Goal: Find specific page/section: Find specific page/section

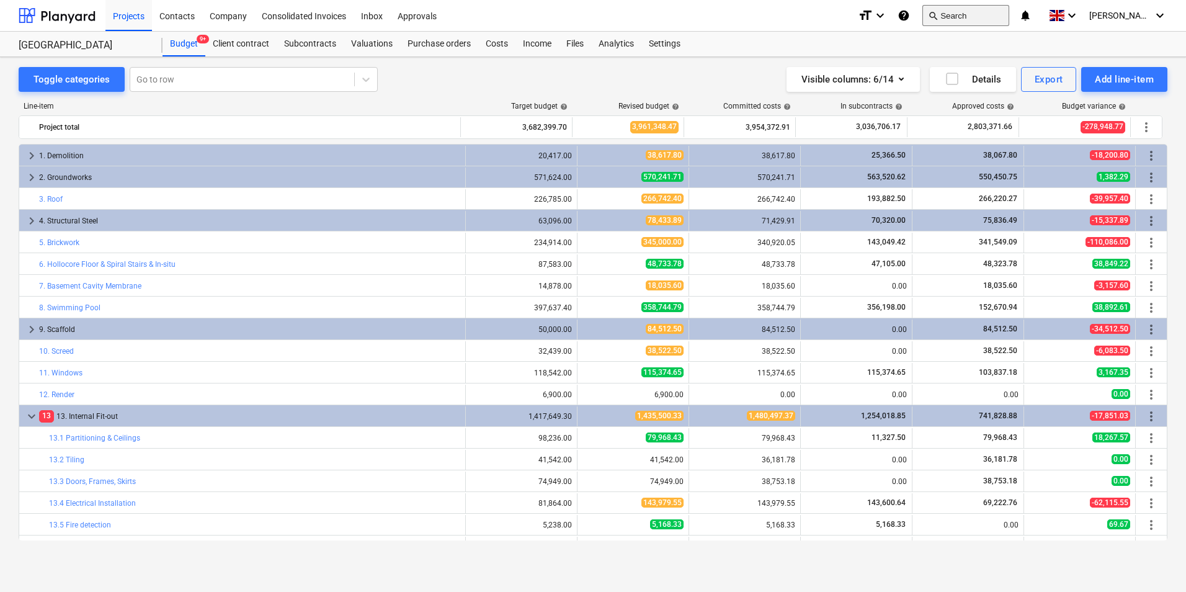
click at [979, 16] on button "search Search" at bounding box center [966, 15] width 87 height 21
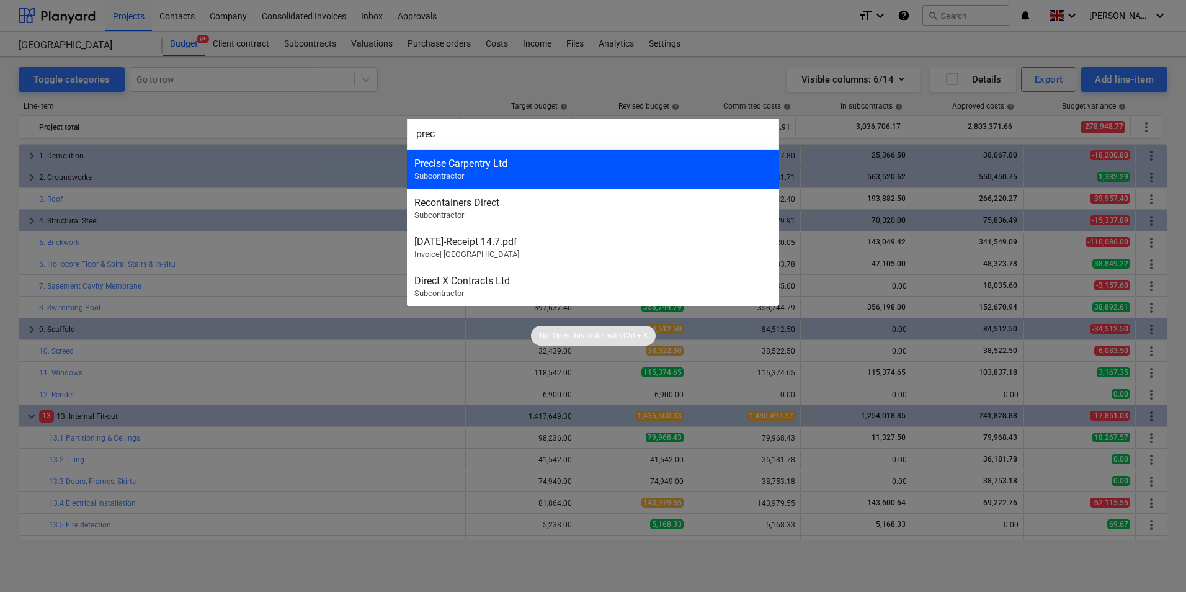
type input "prec"
click at [462, 176] on span "Subcontractor" at bounding box center [439, 175] width 50 height 9
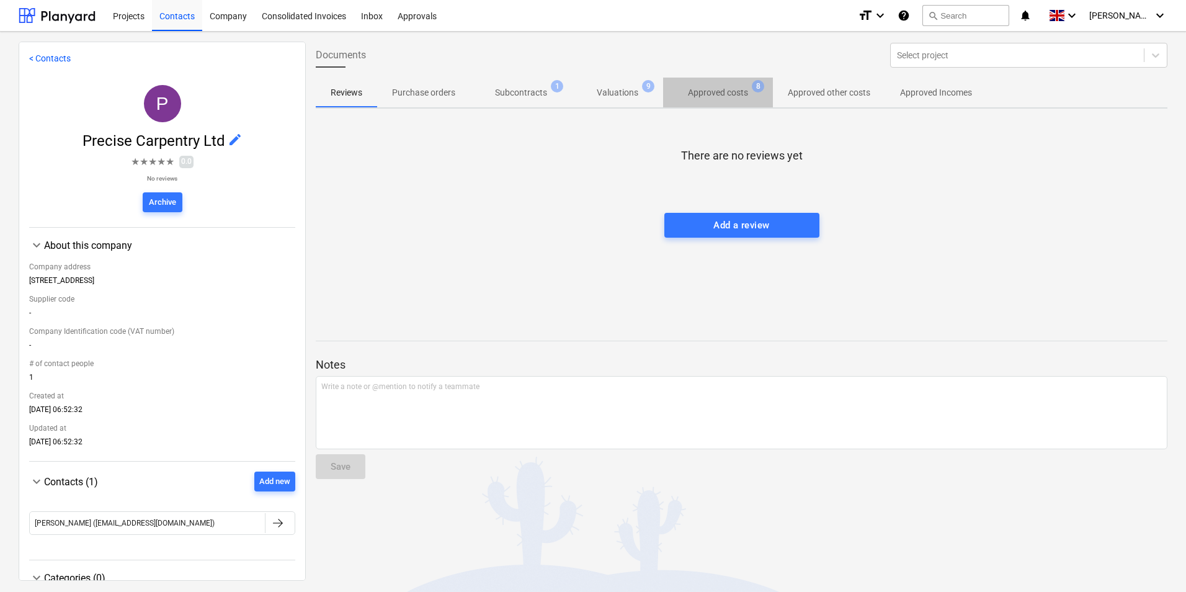
click at [712, 96] on p "Approved costs" at bounding box center [718, 92] width 60 height 13
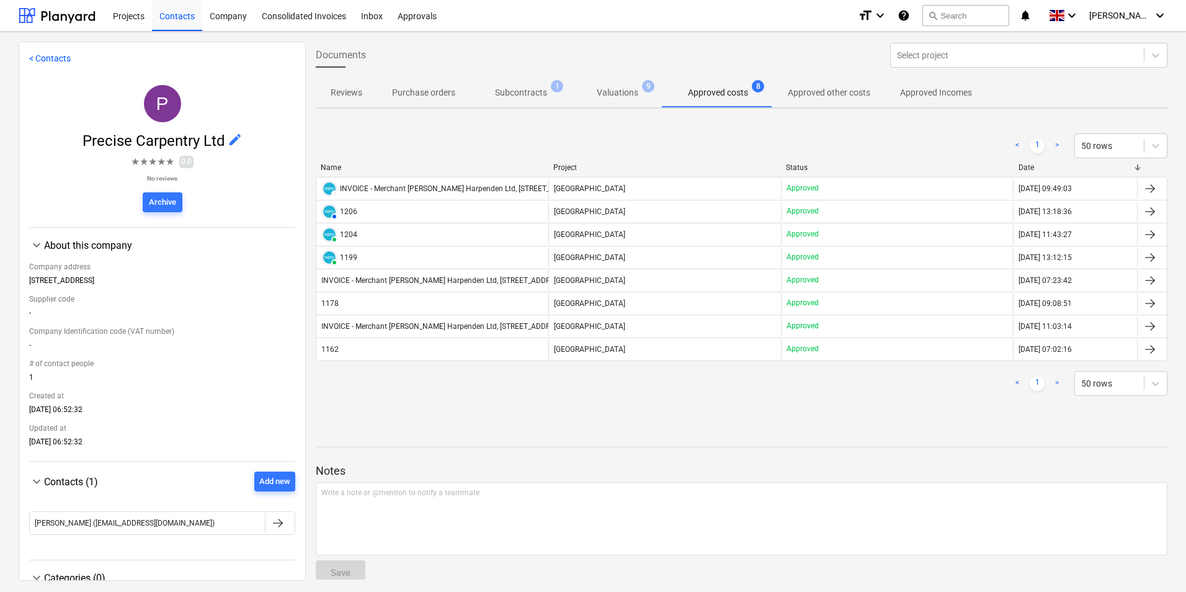
click at [410, 356] on div "1162" at bounding box center [432, 349] width 232 height 20
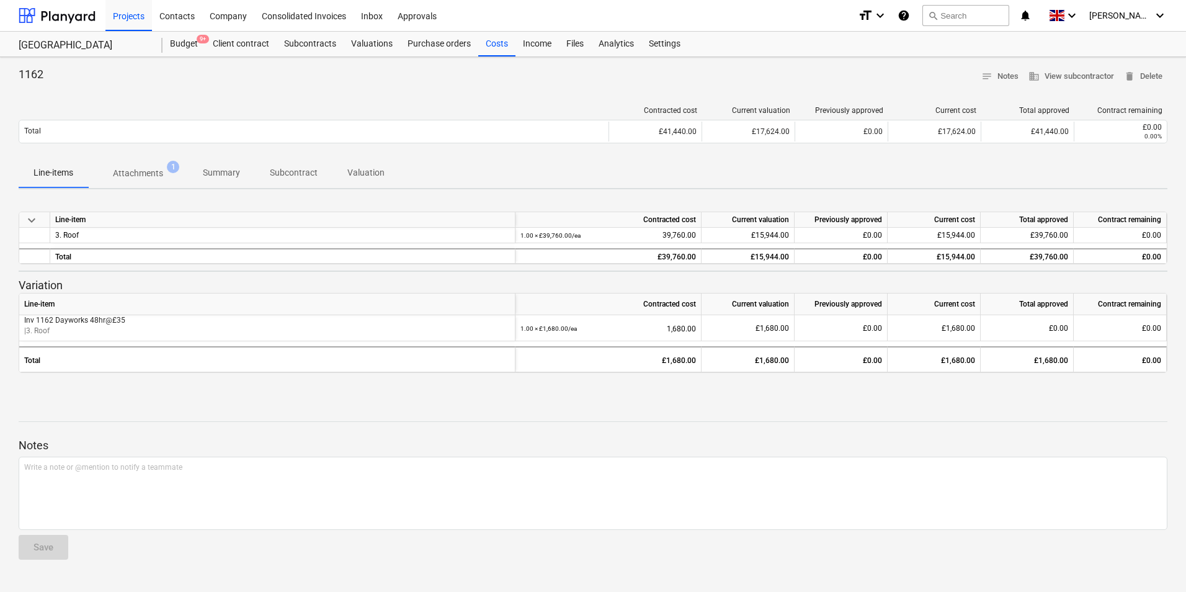
click at [159, 172] on p "Attachments" at bounding box center [138, 173] width 50 height 13
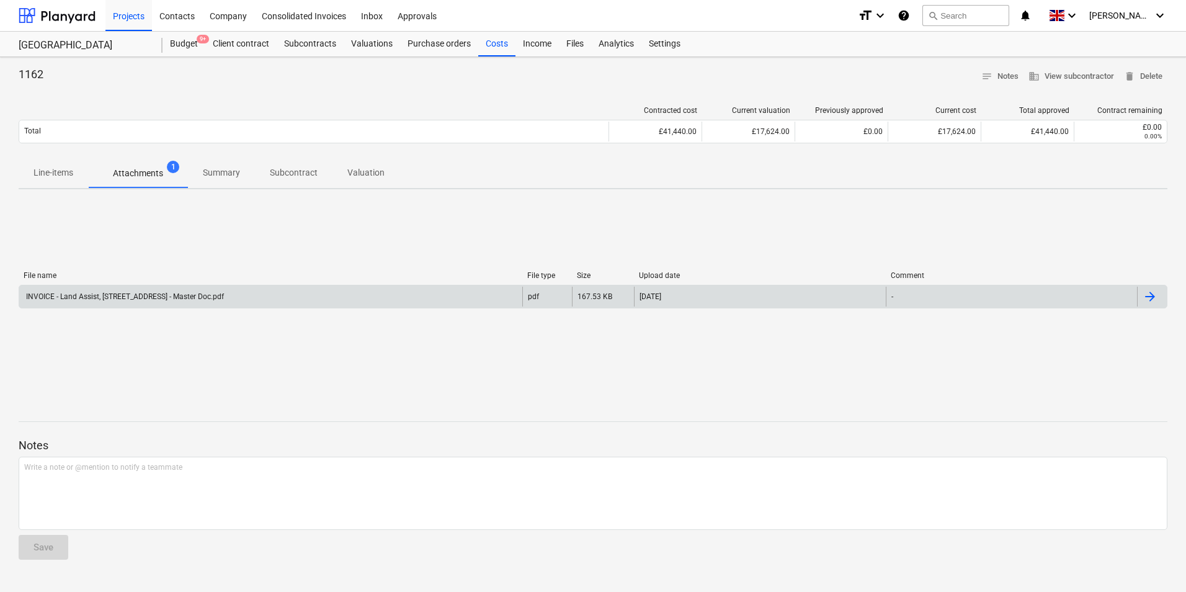
click at [423, 299] on div "INVOICE - Land Assist, [STREET_ADDRESS] - Master Doc.pdf" at bounding box center [270, 297] width 503 height 20
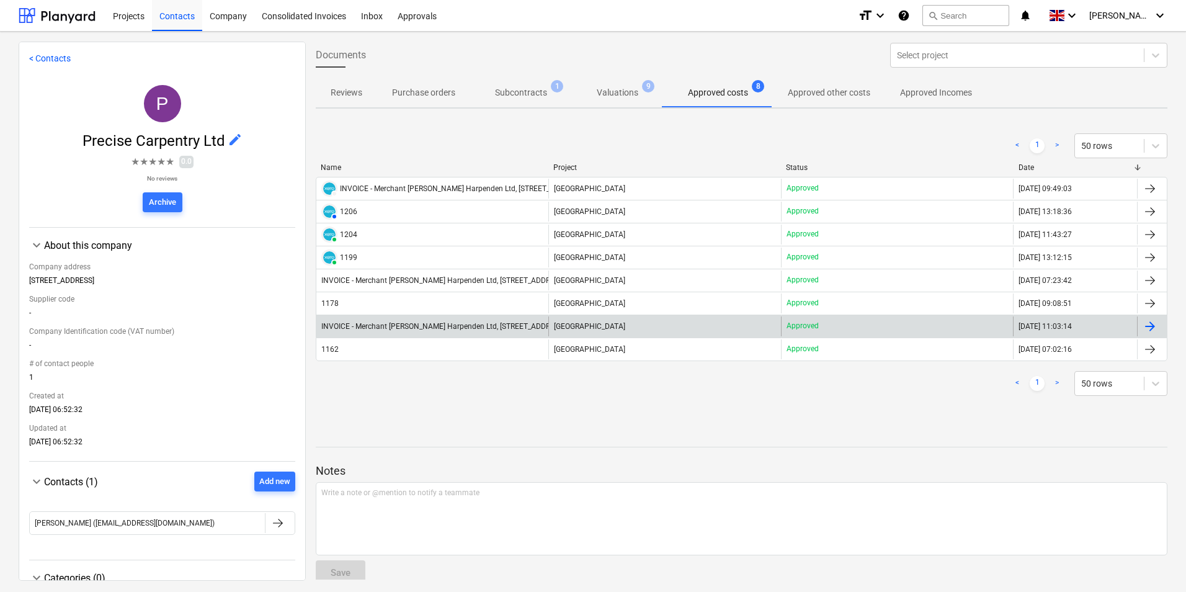
click at [362, 323] on div "INVOICE - Merchant [PERSON_NAME] Harpenden Ltd, [STREET_ADDRESS] - Master Doc.p…" at bounding box center [471, 326] width 300 height 9
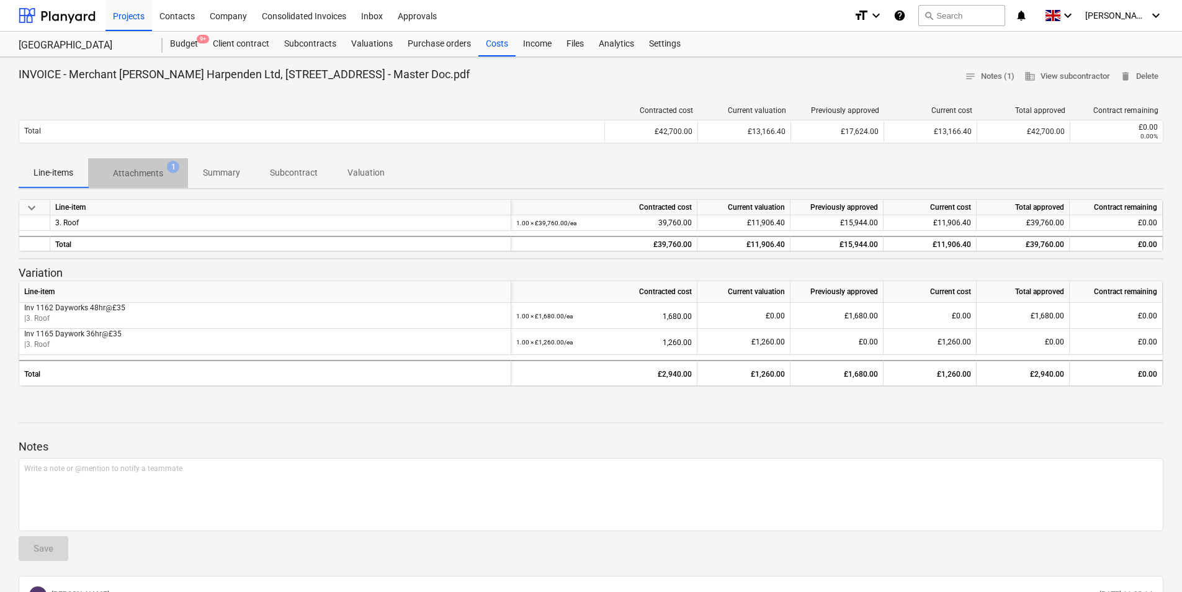
click at [158, 166] on span "Attachments 1" at bounding box center [138, 173] width 100 height 22
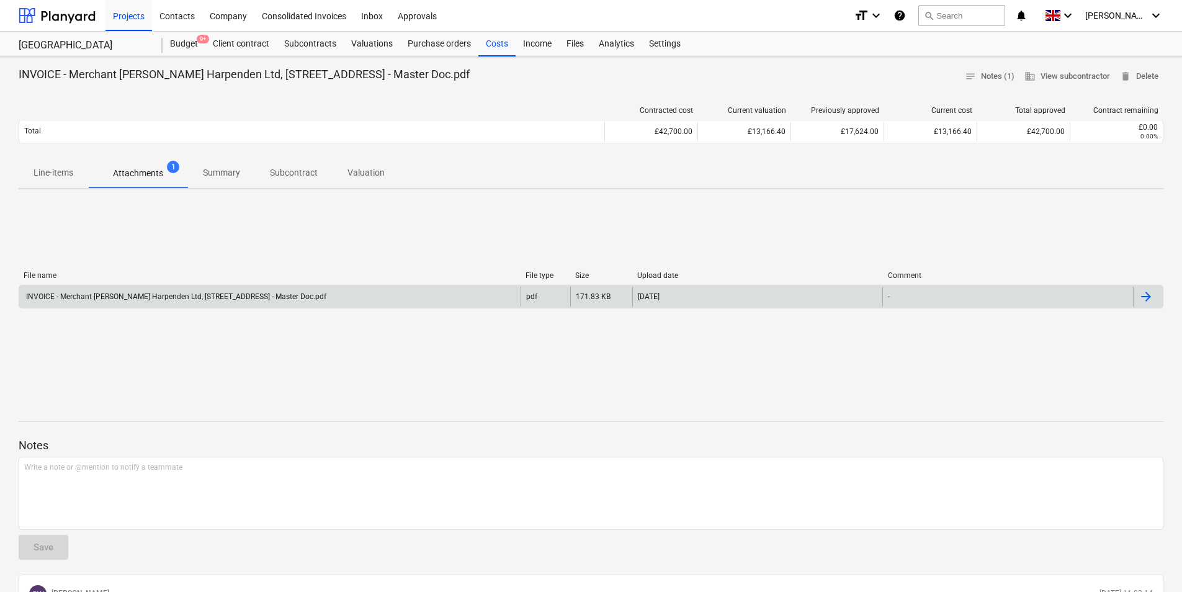
click at [181, 295] on div "INVOICE - Merchant [PERSON_NAME] Harpenden Ltd, [STREET_ADDRESS] - Master Doc.p…" at bounding box center [175, 296] width 302 height 9
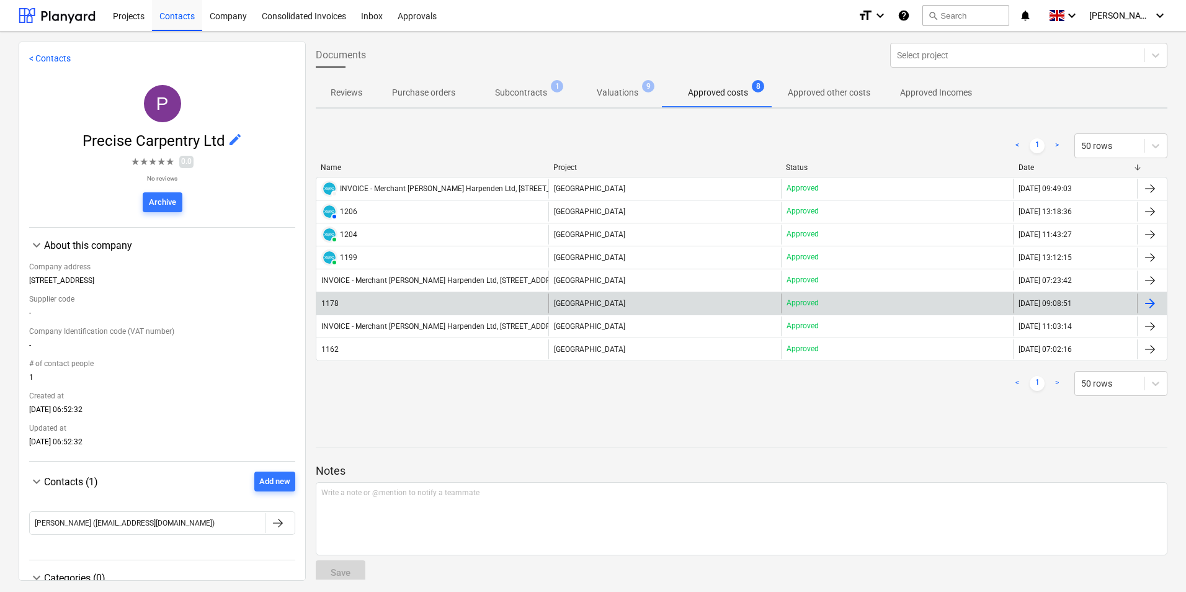
click at [374, 308] on div "1178" at bounding box center [432, 303] width 232 height 20
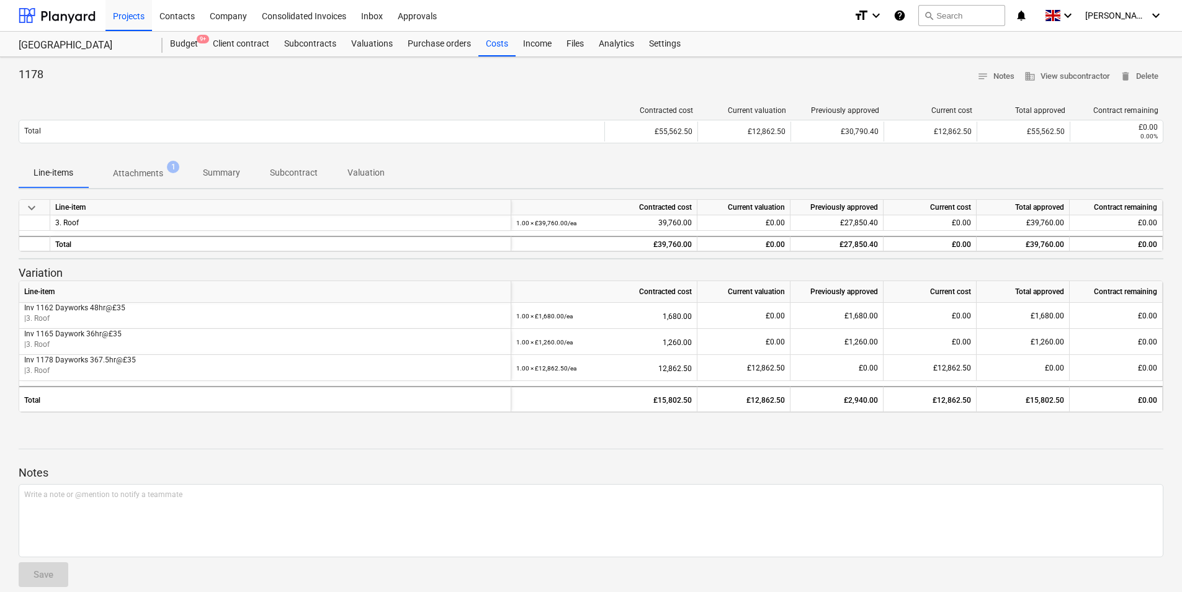
click at [163, 169] on p "Attachments" at bounding box center [138, 173] width 50 height 13
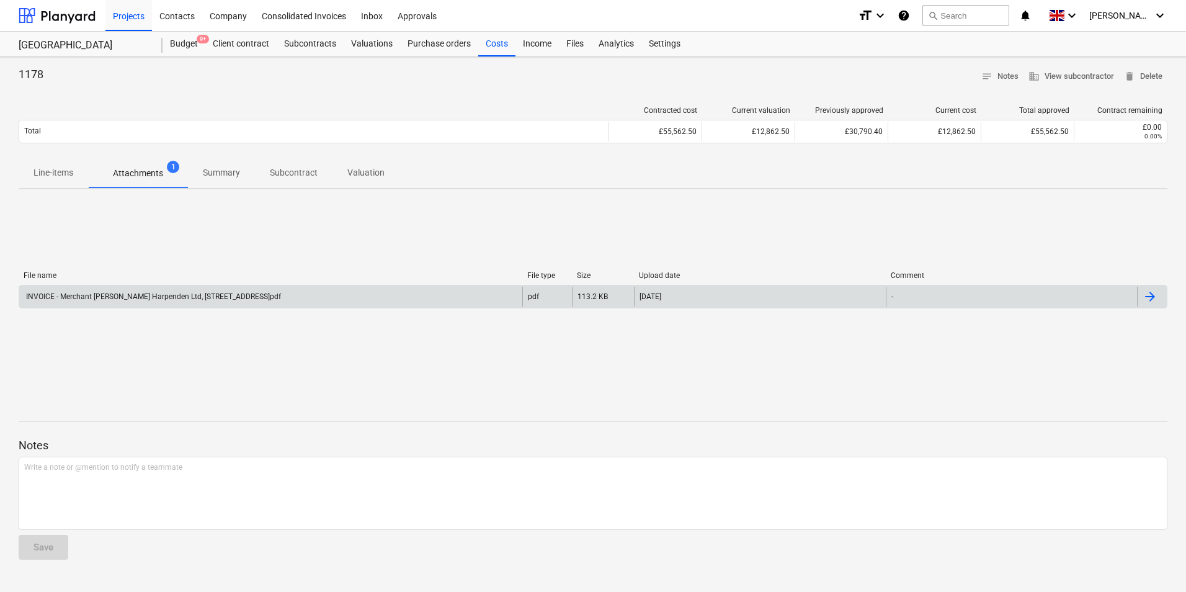
click at [209, 285] on div "INVOICE - Merchant [PERSON_NAME] Harpenden Ltd, [STREET_ADDRESS] - INVOICE MAR.…" at bounding box center [593, 297] width 1149 height 24
click at [211, 291] on div "INVOICE - Merchant [PERSON_NAME] Harpenden Ltd, [STREET_ADDRESS]pdf" at bounding box center [270, 297] width 503 height 20
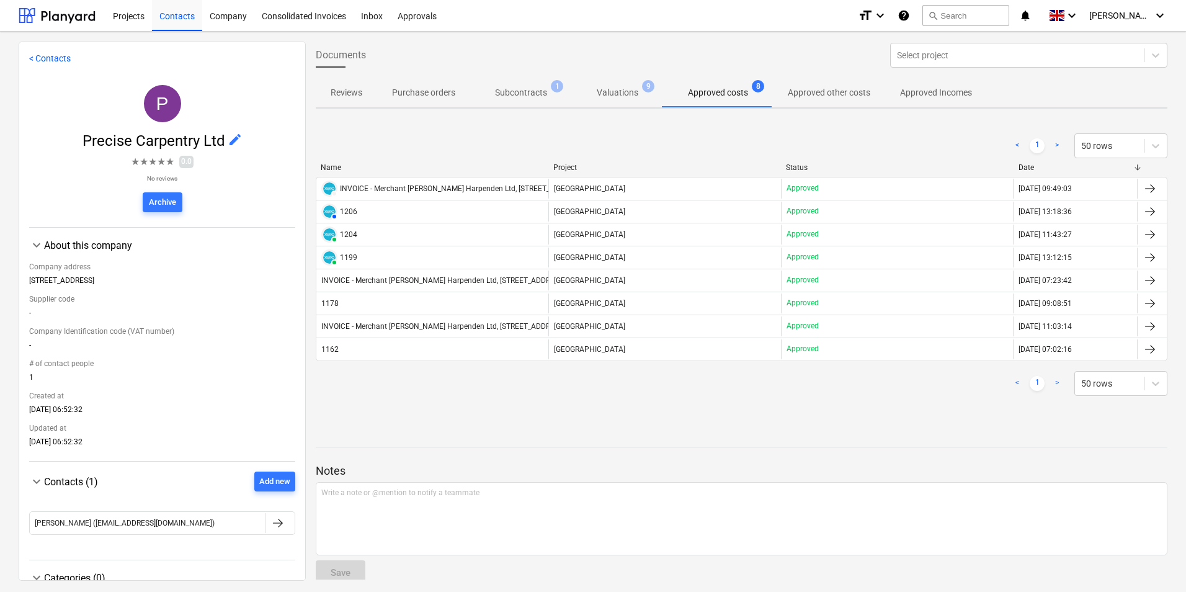
click at [346, 281] on div "INVOICE - Merchant [PERSON_NAME] Harpenden Ltd, [STREET_ADDRESS]pdf" at bounding box center [448, 280] width 255 height 9
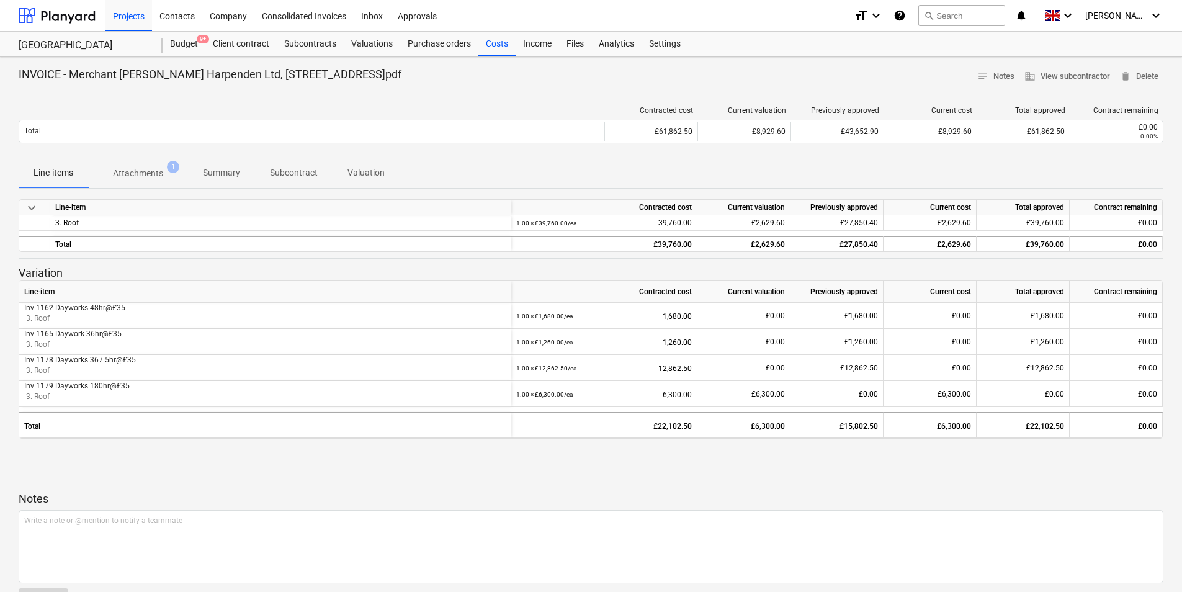
click at [161, 169] on p "Attachments" at bounding box center [138, 173] width 50 height 13
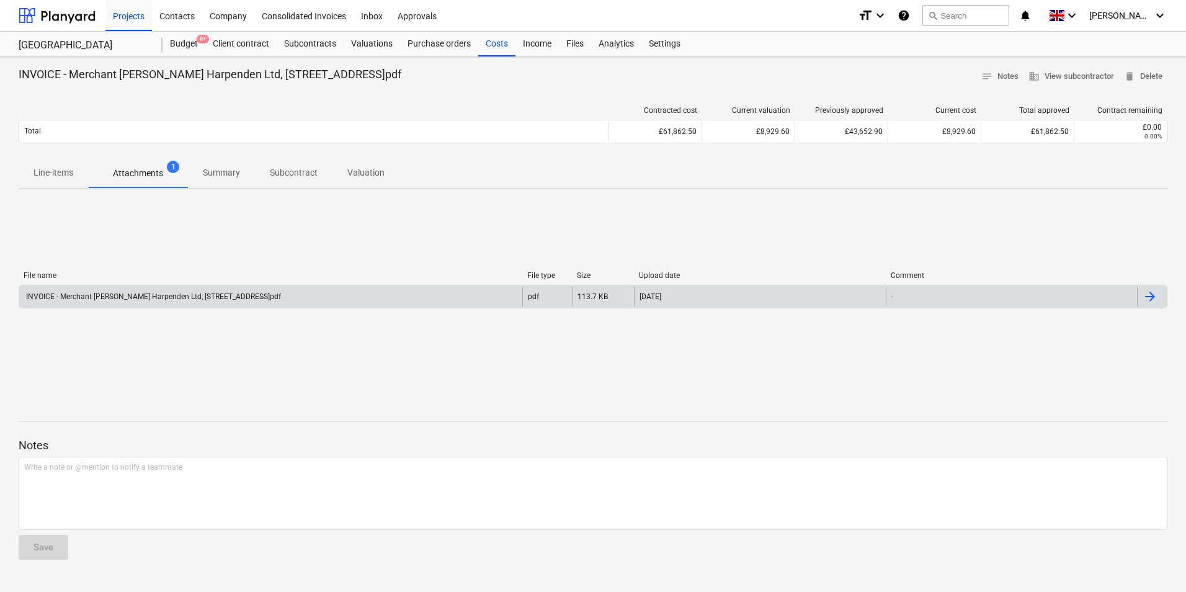
click at [147, 303] on div "INVOICE - Merchant [PERSON_NAME] Harpenden Ltd, [STREET_ADDRESS]pdf" at bounding box center [270, 297] width 503 height 20
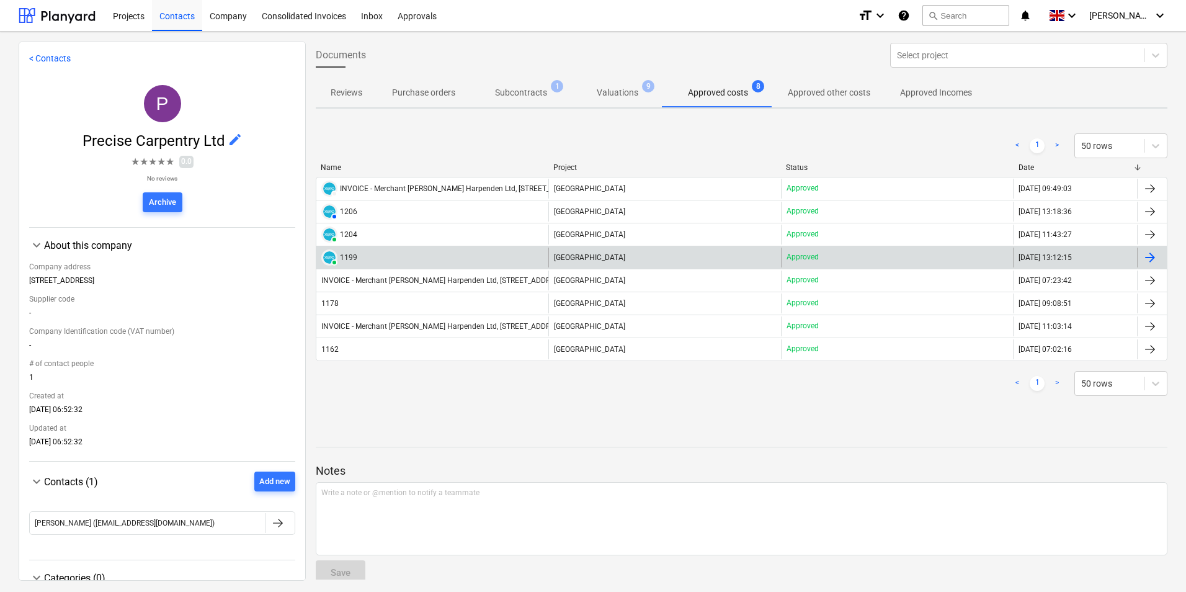
click at [408, 257] on div "PAID 1199" at bounding box center [432, 258] width 232 height 20
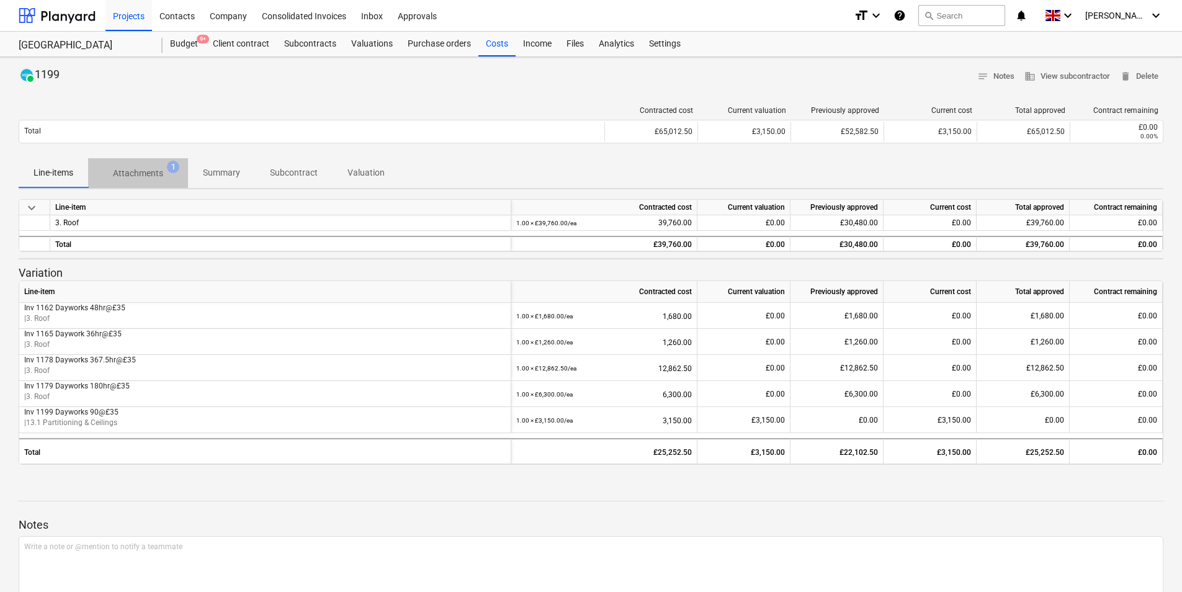
click at [151, 170] on p "Attachments" at bounding box center [138, 173] width 50 height 13
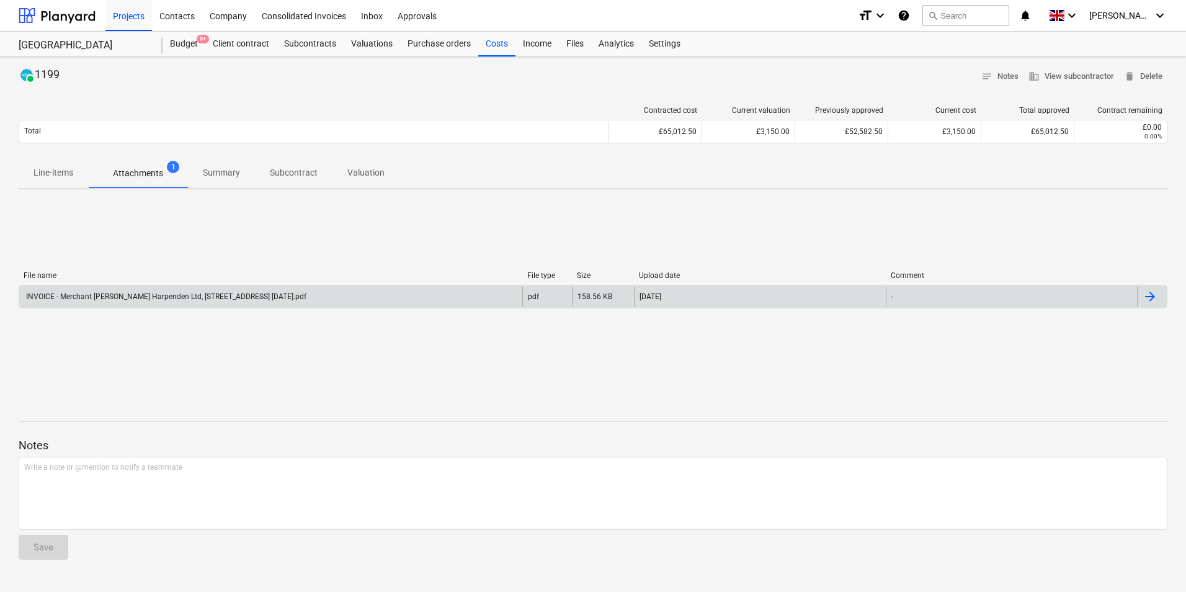
click at [135, 301] on div "INVOICE - Merchant [PERSON_NAME] Harpenden Ltd, [STREET_ADDRESS] [DATE].pdf" at bounding box center [270, 297] width 503 height 20
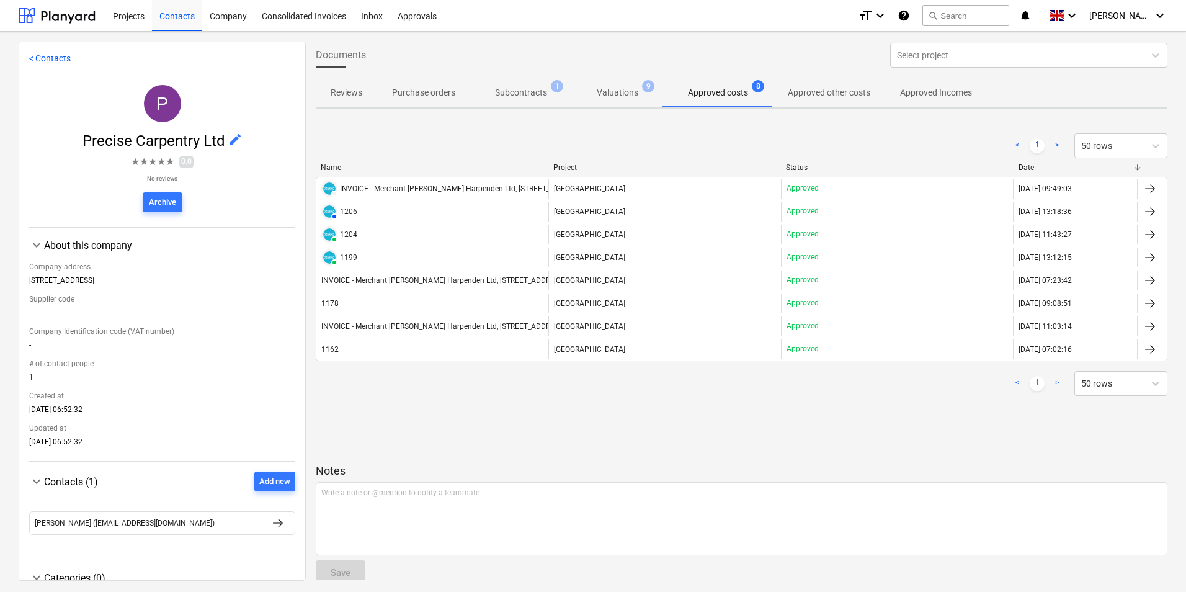
click at [433, 236] on div "PAID 1204" at bounding box center [432, 235] width 232 height 20
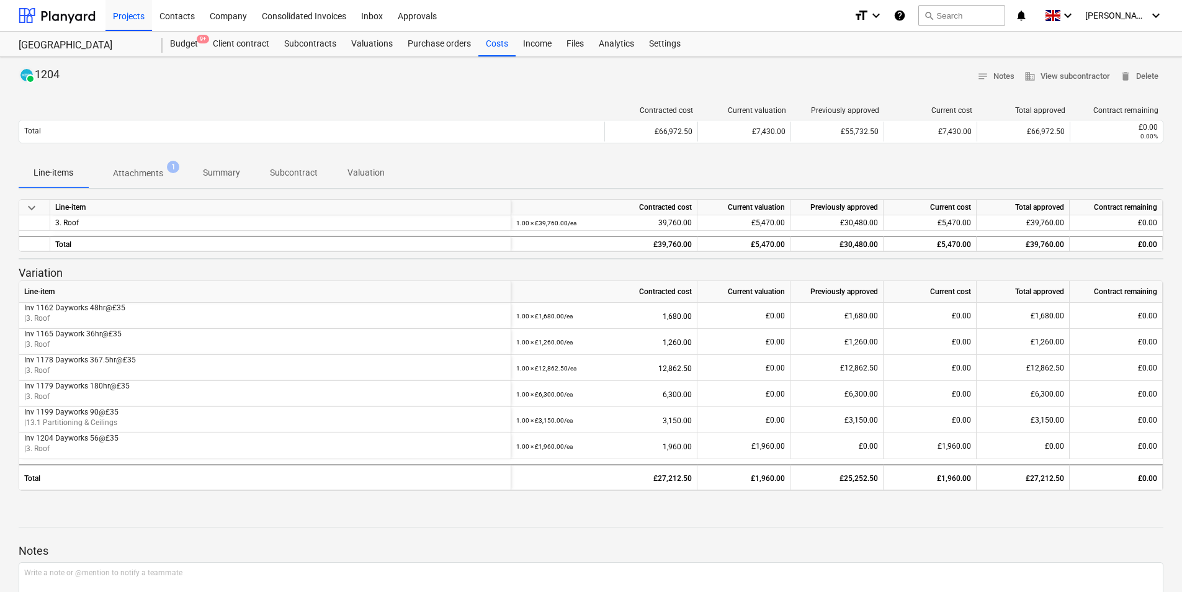
click at [154, 169] on p "Attachments" at bounding box center [138, 173] width 50 height 13
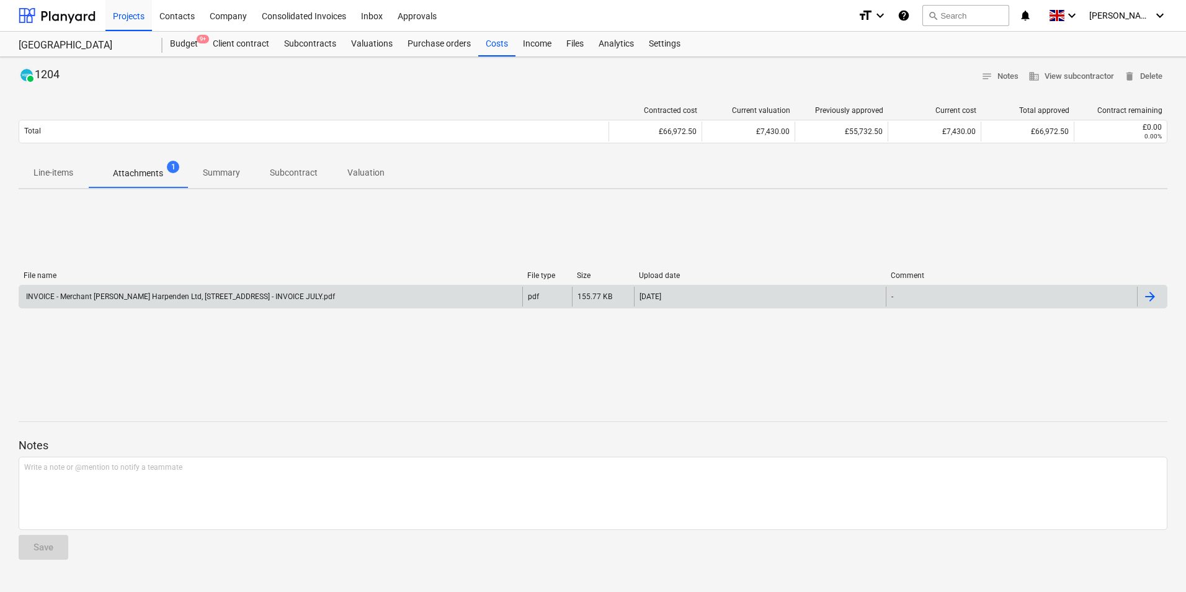
click at [363, 297] on div "INVOICE - Merchant [PERSON_NAME] Harpenden Ltd, [STREET_ADDRESS] - INVOICE JULY…" at bounding box center [270, 297] width 503 height 20
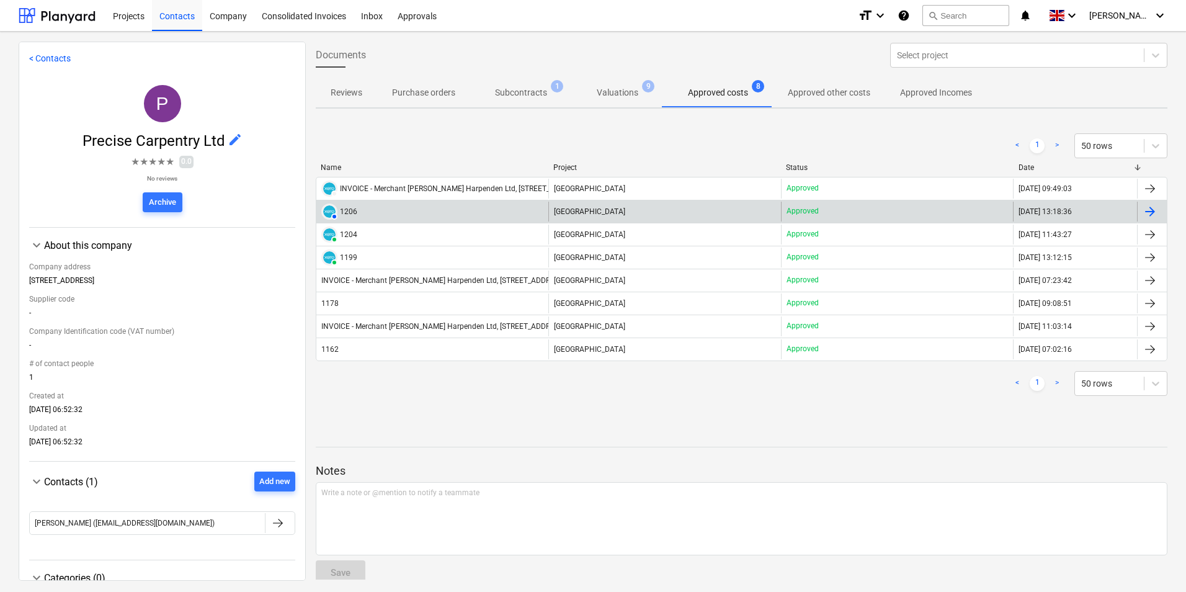
click at [395, 213] on div "AUTHORISED 1206" at bounding box center [432, 212] width 232 height 20
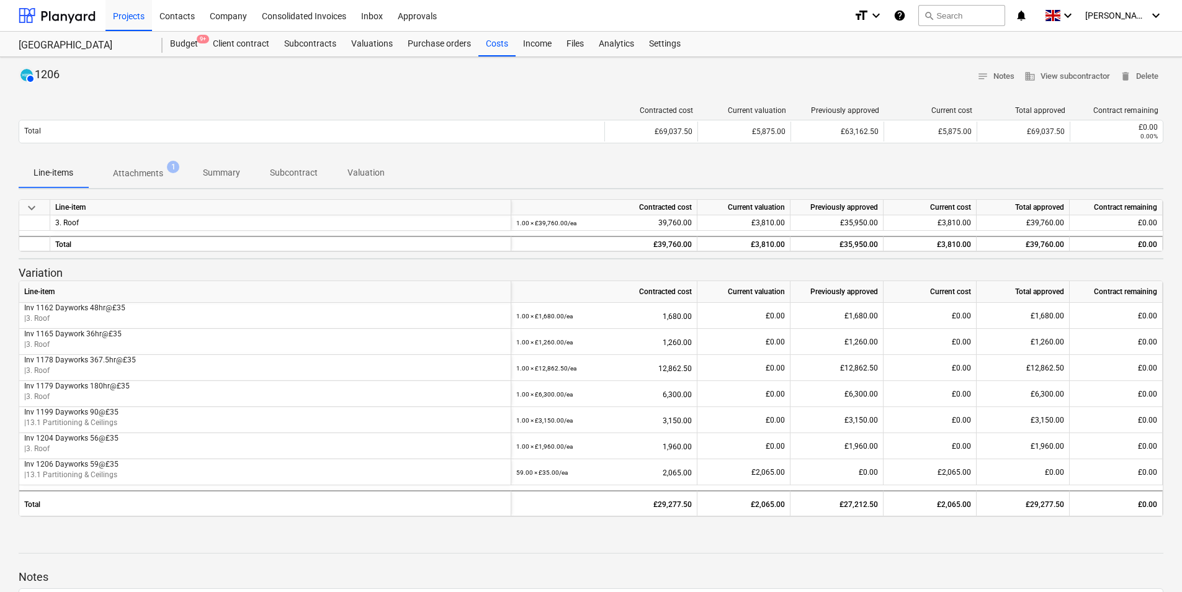
click at [160, 171] on p "Attachments" at bounding box center [138, 173] width 50 height 13
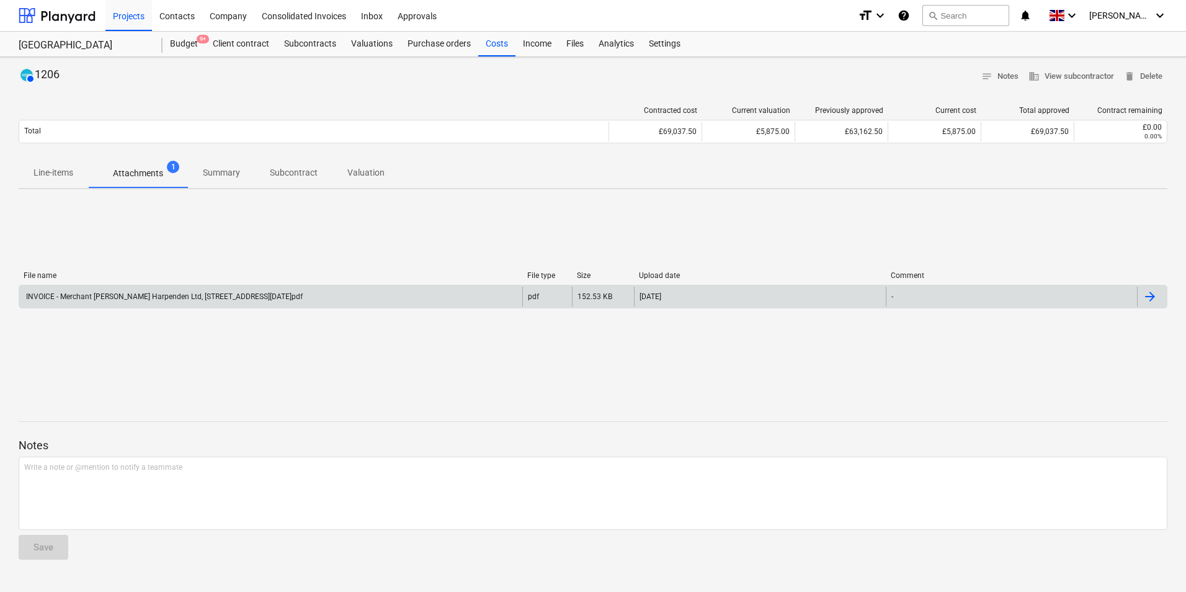
click at [425, 299] on div "INVOICE - Merchant [PERSON_NAME] Harpenden Ltd, [STREET_ADDRESS][DATE]pdf" at bounding box center [270, 297] width 503 height 20
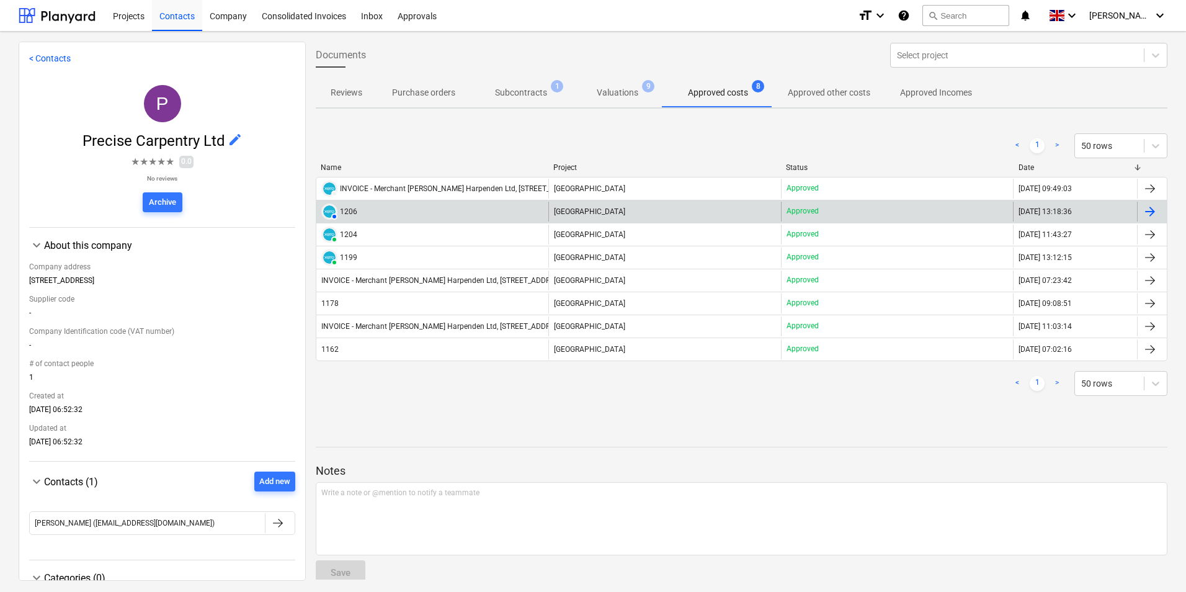
click at [352, 208] on div "1206" at bounding box center [348, 211] width 17 height 9
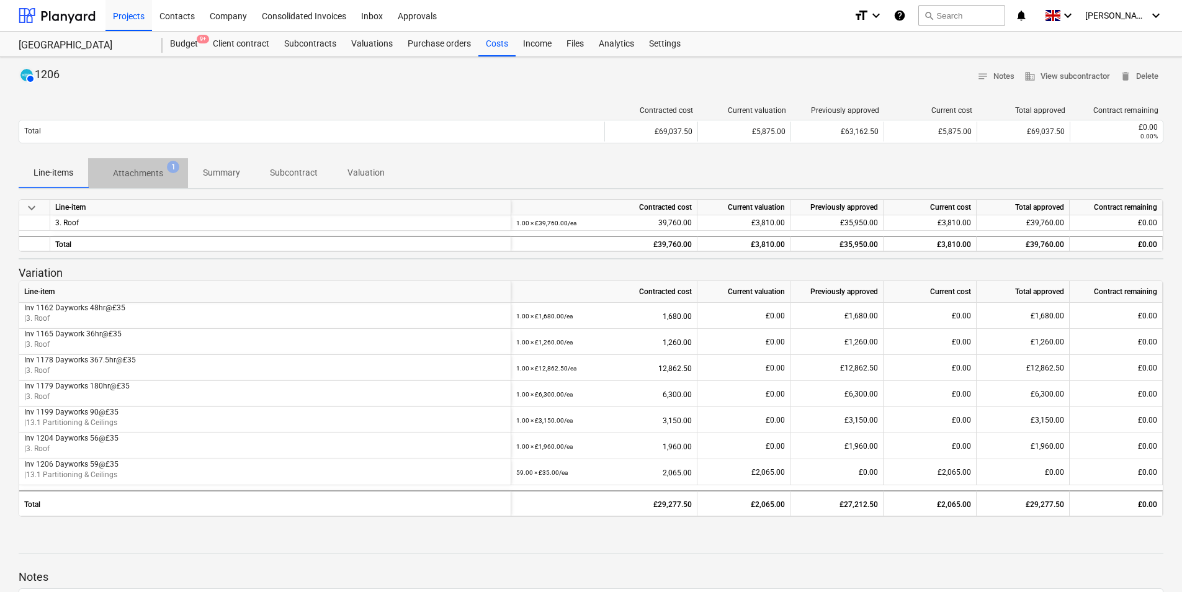
click at [130, 172] on p "Attachments" at bounding box center [138, 173] width 50 height 13
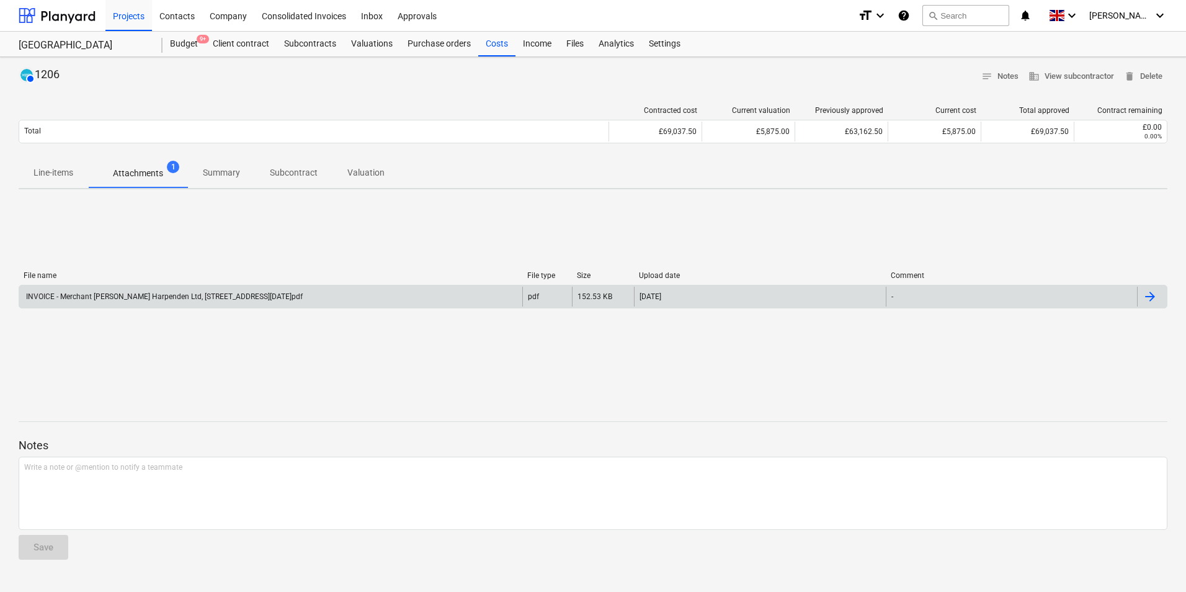
click at [257, 298] on div "INVOICE - Merchant [PERSON_NAME] Harpenden Ltd, [STREET_ADDRESS][DATE]pdf" at bounding box center [163, 296] width 279 height 9
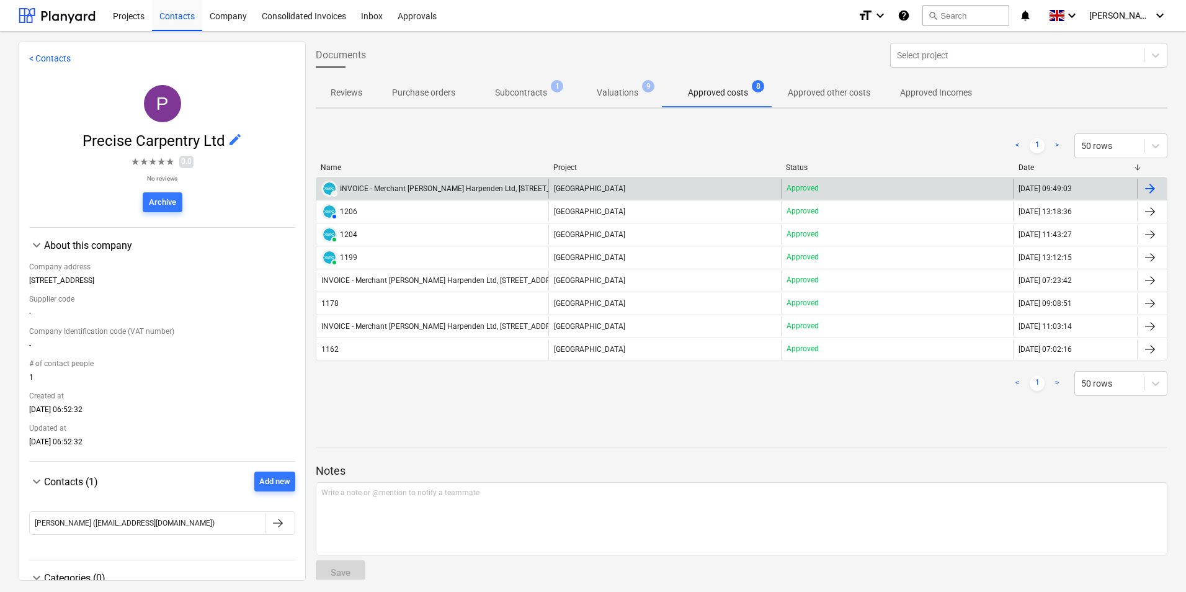
click at [373, 192] on div "INVOICE - Merchant [PERSON_NAME] Harpenden Ltd, [STREET_ADDRESS][DATE]pdf" at bounding box center [478, 188] width 277 height 9
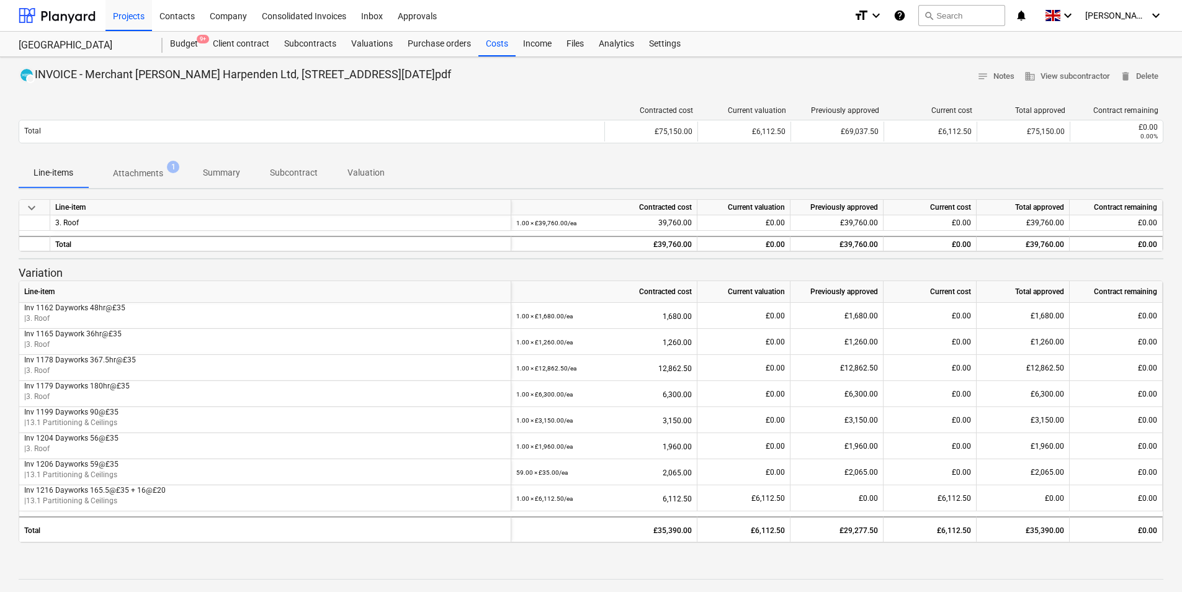
click at [155, 169] on p "Attachments" at bounding box center [138, 173] width 50 height 13
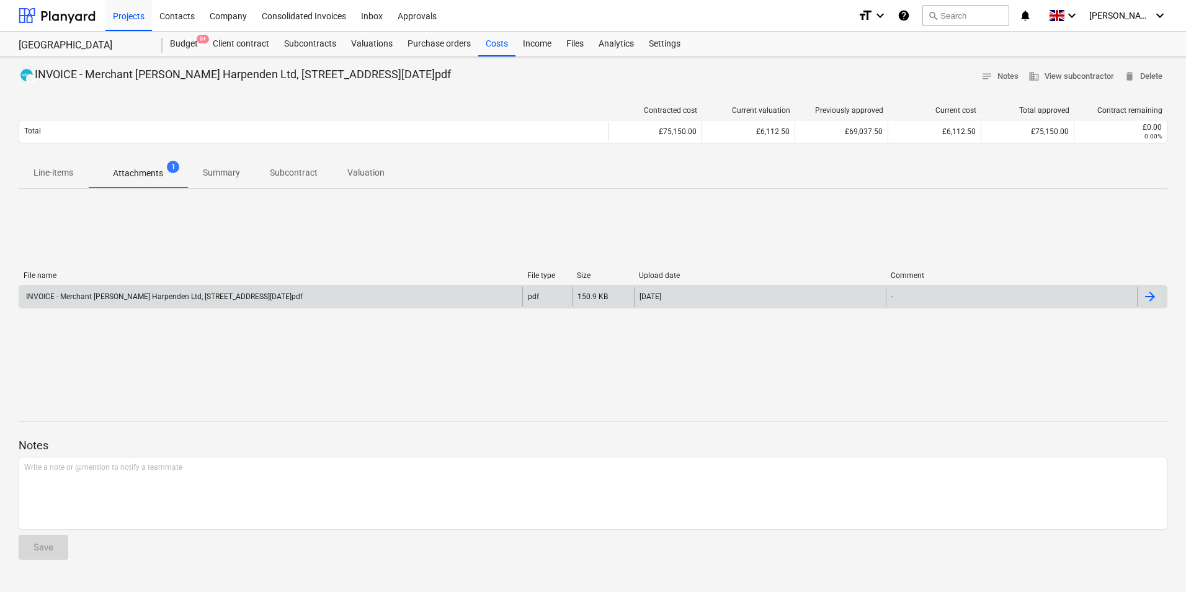
click at [360, 291] on div "INVOICE - Merchant [PERSON_NAME] Harpenden Ltd, [STREET_ADDRESS][DATE]pdf" at bounding box center [270, 297] width 503 height 20
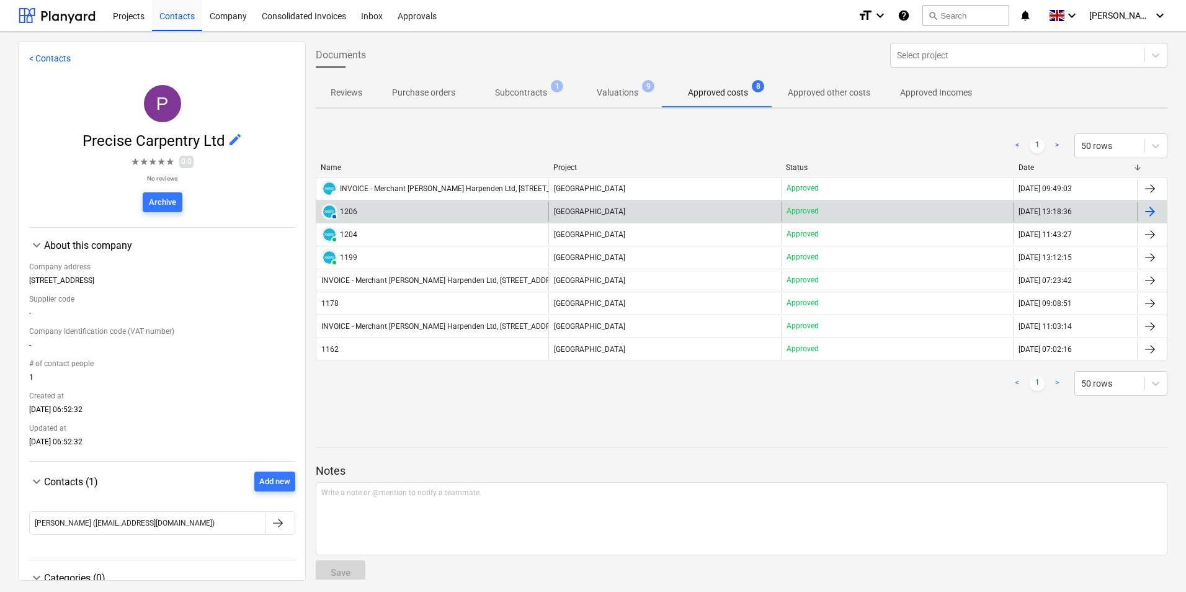
click at [362, 210] on div "AUTHORISED 1206" at bounding box center [432, 212] width 232 height 20
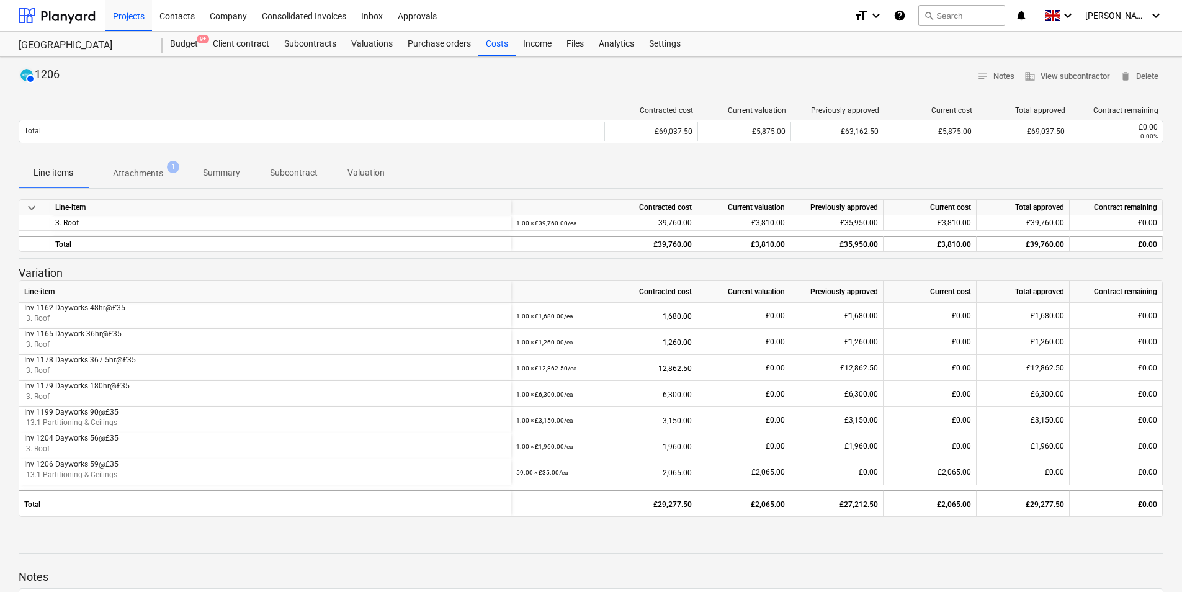
click at [132, 168] on p "Attachments" at bounding box center [138, 173] width 50 height 13
